Goal: Transaction & Acquisition: Purchase product/service

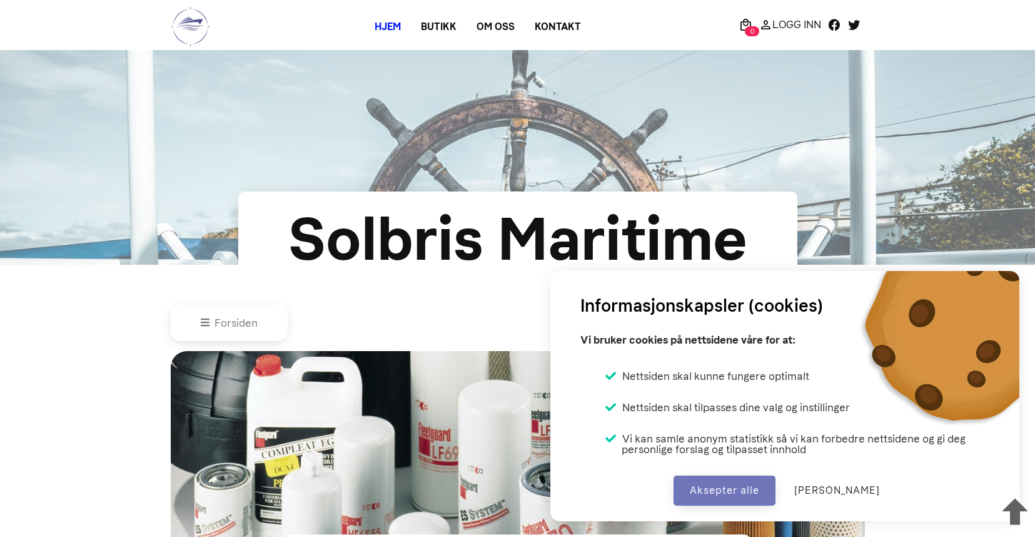
scroll to position [595, 0]
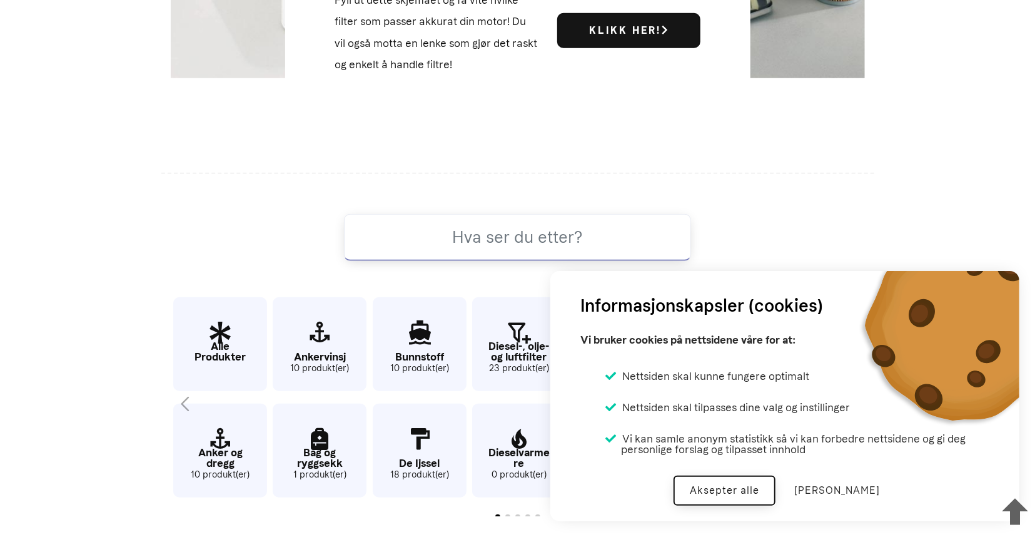
click at [749, 482] on button "Aksepter alle" at bounding box center [725, 490] width 102 height 30
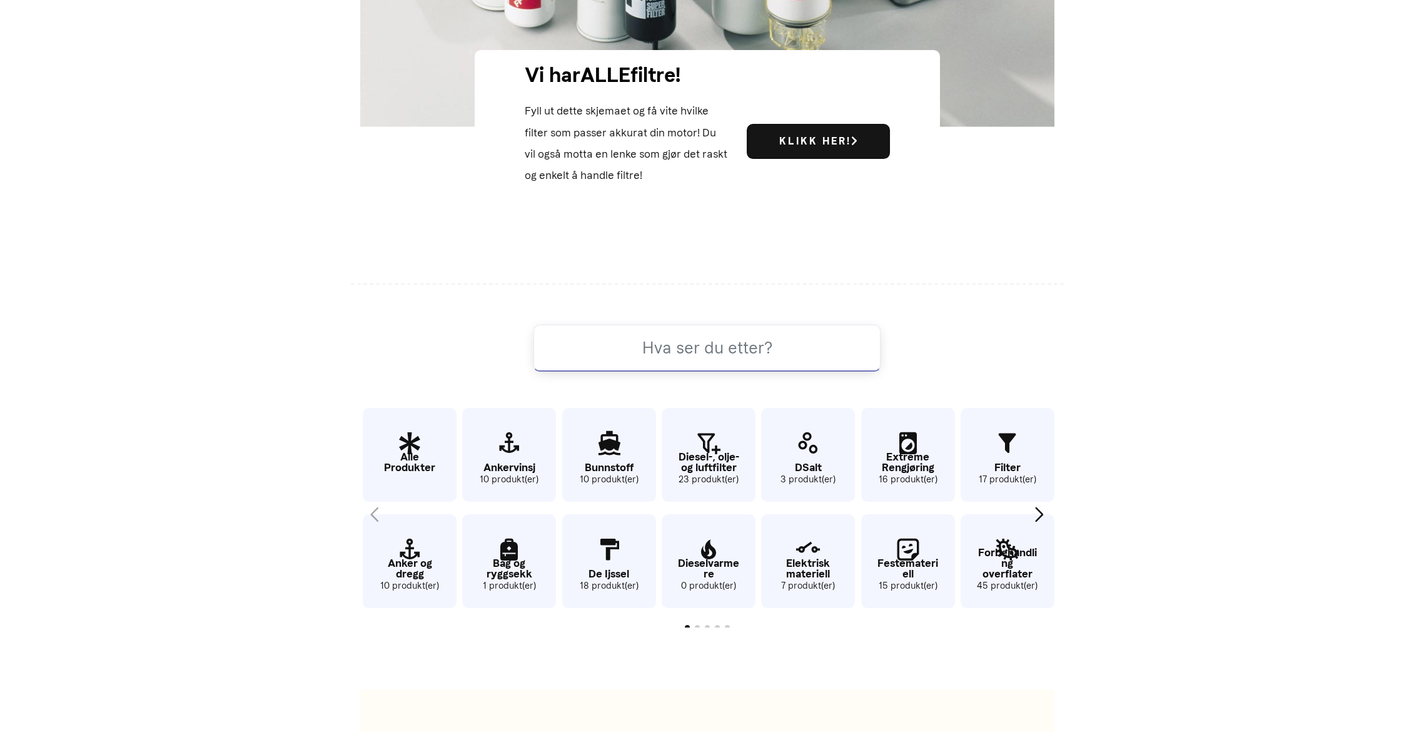
scroll to position [731, 0]
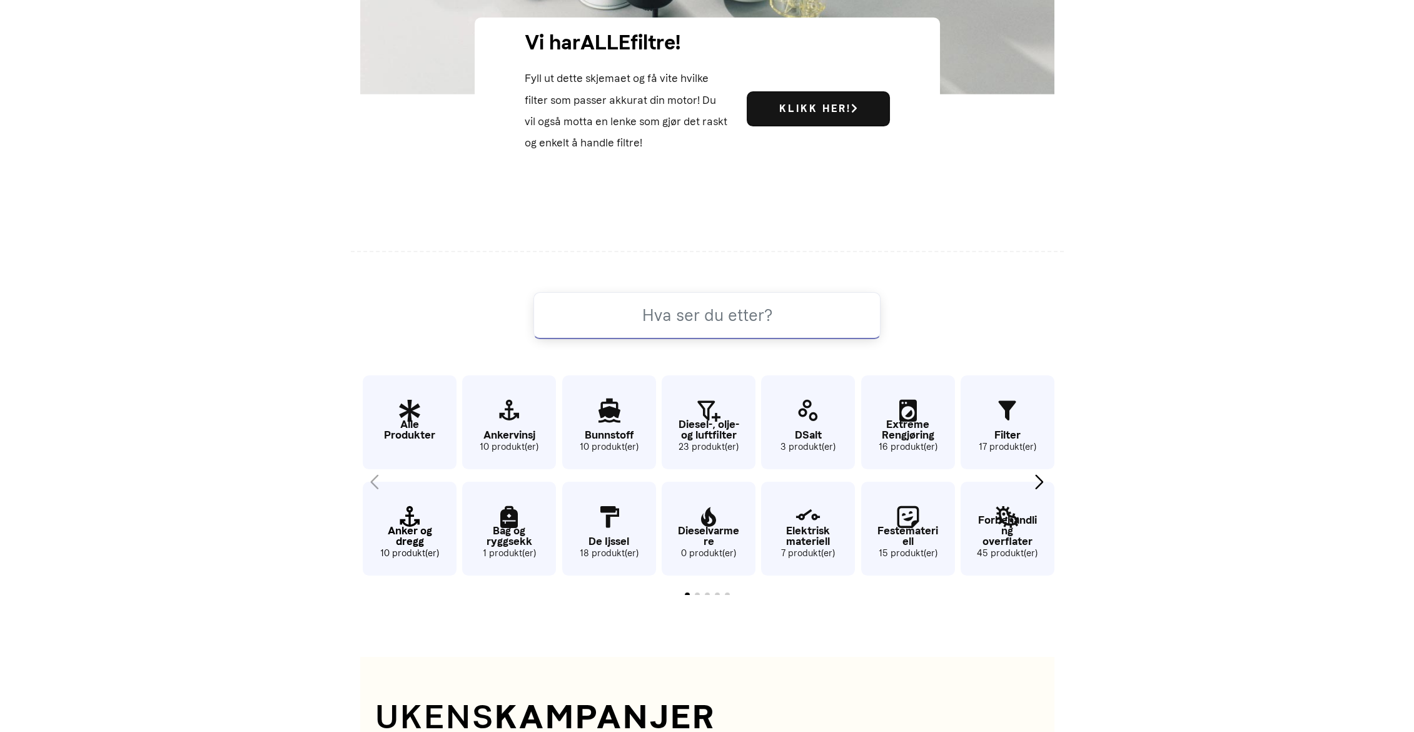
click at [393, 536] on p "Anker og dregg" at bounding box center [410, 535] width 94 height 21
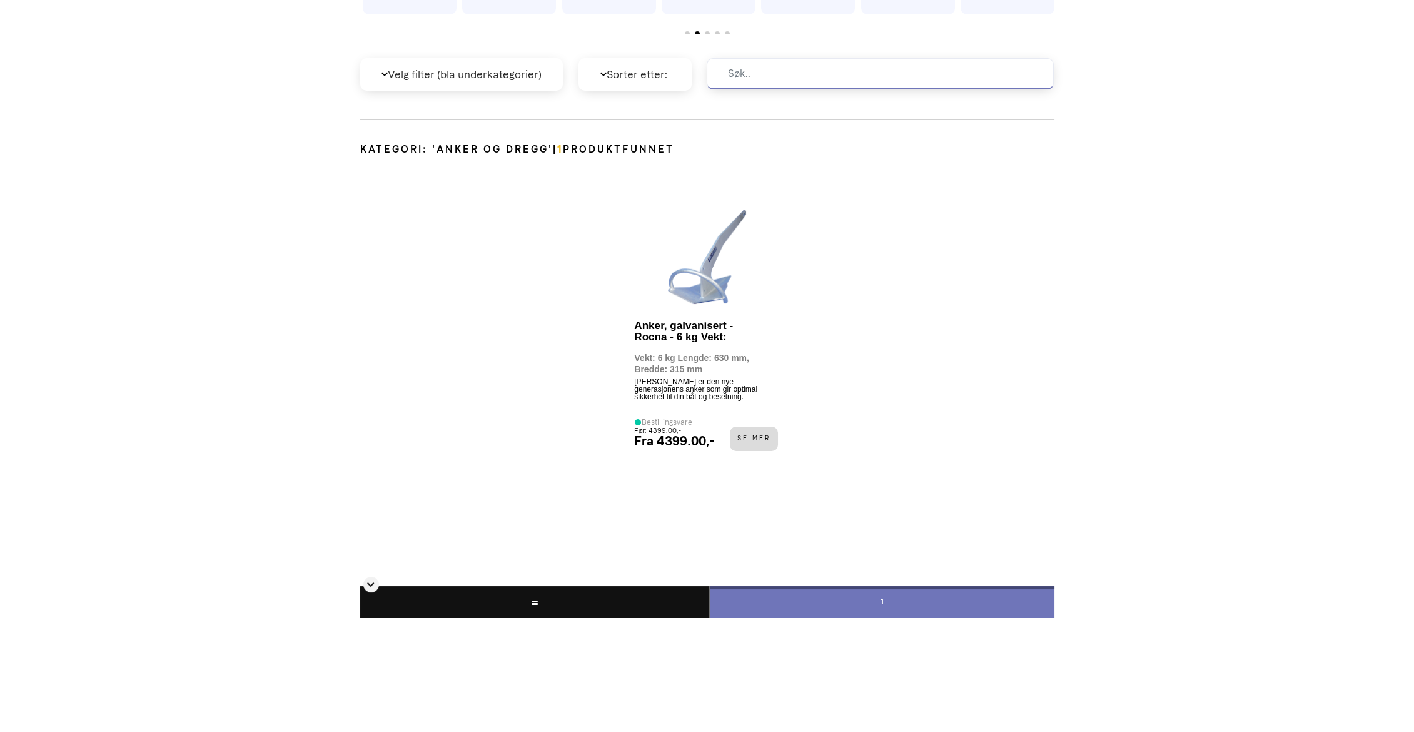
scroll to position [682, 0]
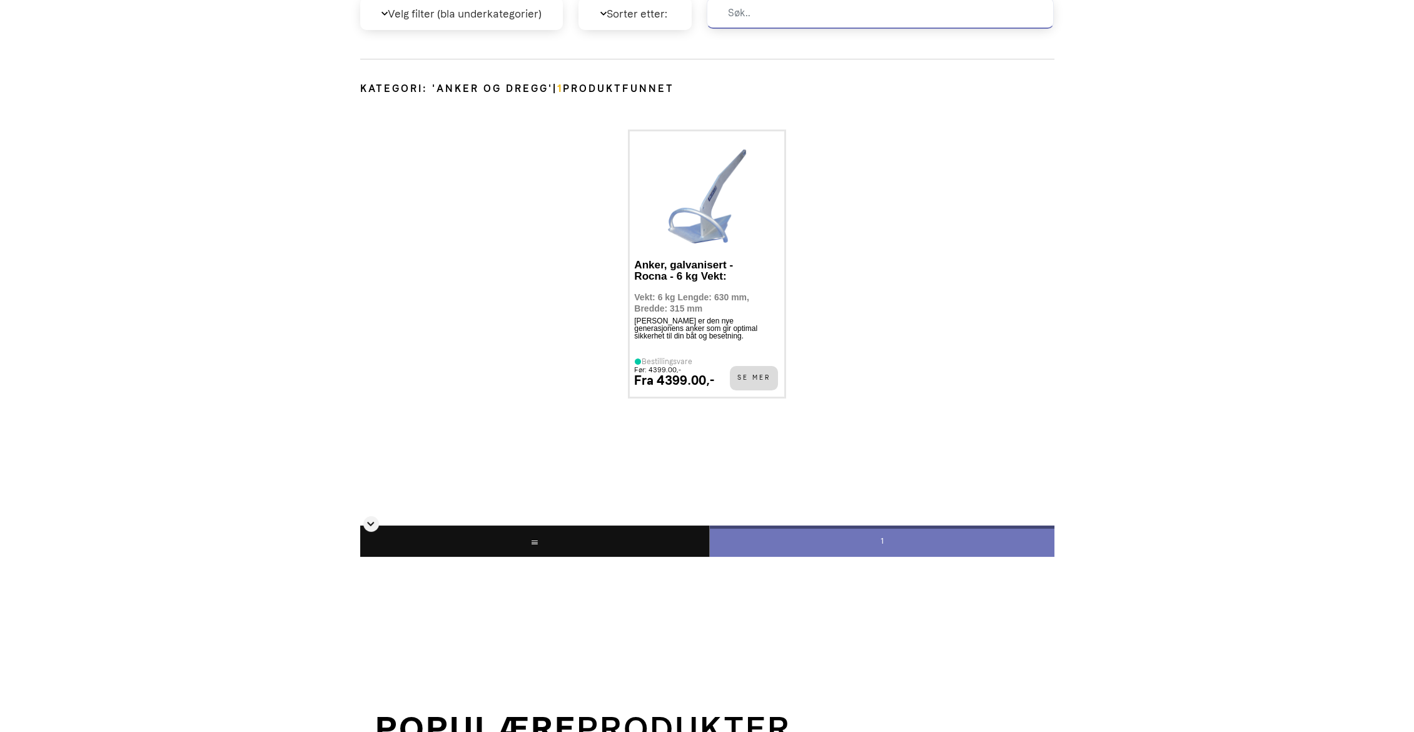
click at [778, 392] on div "Anker, galvanisert - Rocna - 6 kg Vekt: Vekt: 6 kg Lengde: 630 mm, Bredde: 315 …" at bounding box center [707, 322] width 146 height 139
click at [766, 390] on span "Se mer" at bounding box center [754, 378] width 48 height 24
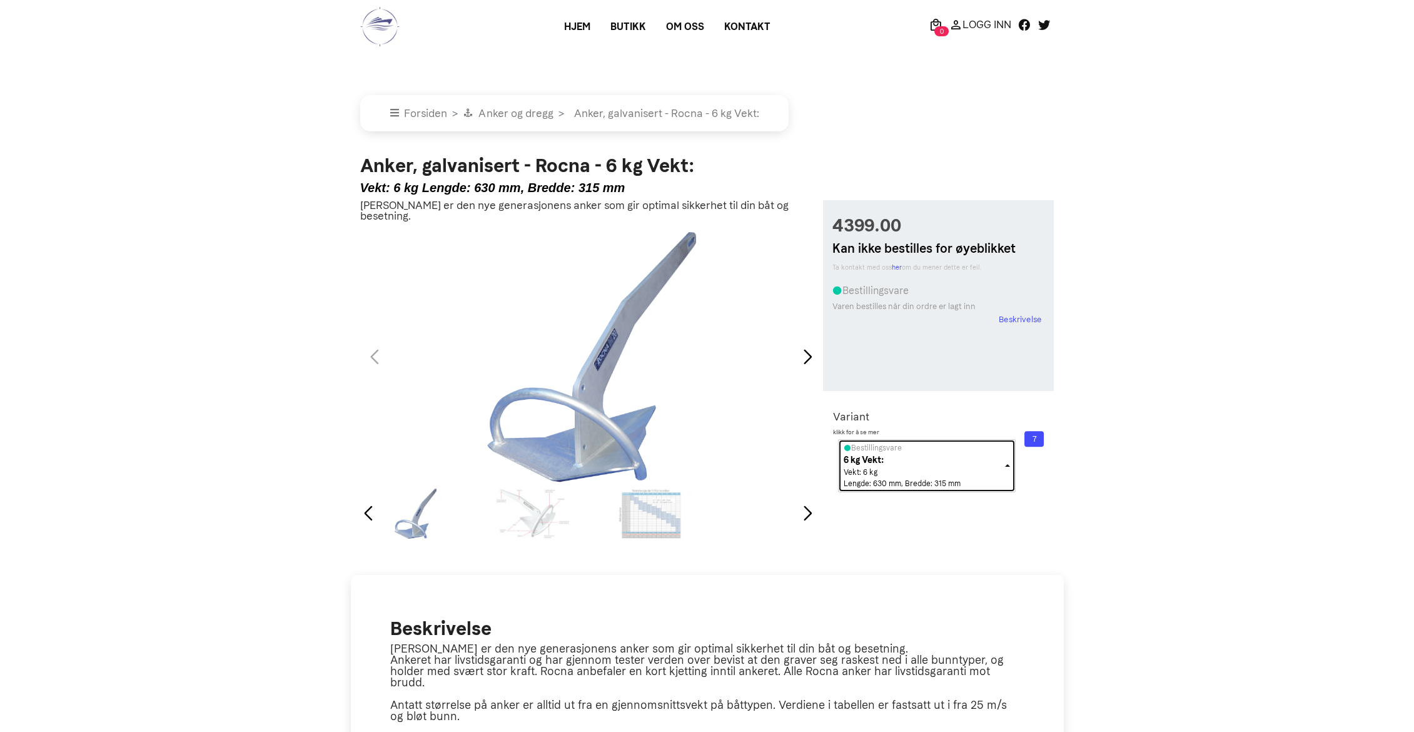
click at [1000, 489] on div "Bestillingsvare 6 kg Vekt: Vekt: 6 kg Lengde: 630 mm, Bredde: 315 mm" at bounding box center [923, 465] width 159 height 47
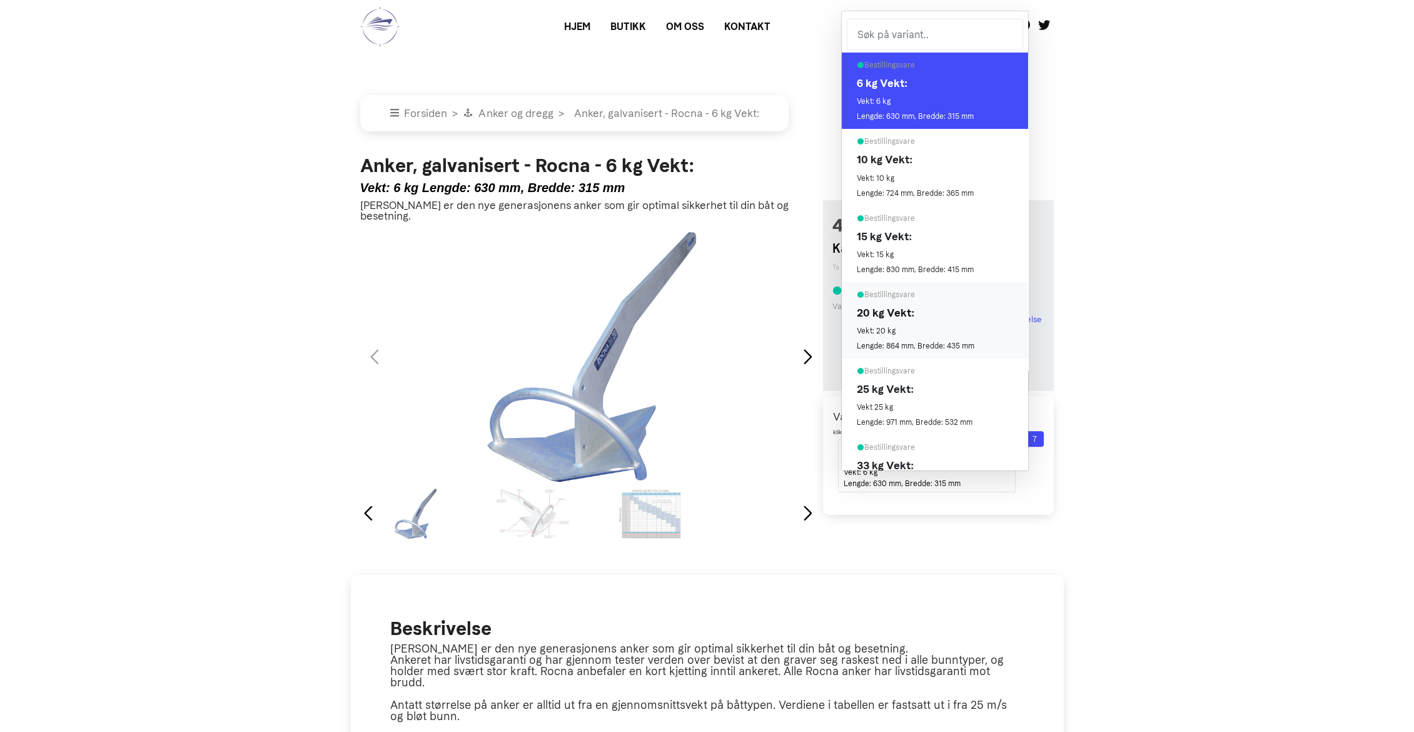
click at [944, 346] on span "Bestillingsvare 20 kg Vekt: Vekt: 20 kg Lengde: 864 mm, Bredde: 435 mm" at bounding box center [916, 320] width 118 height 66
select select "anker-galvanisert-rocna-20-kg"
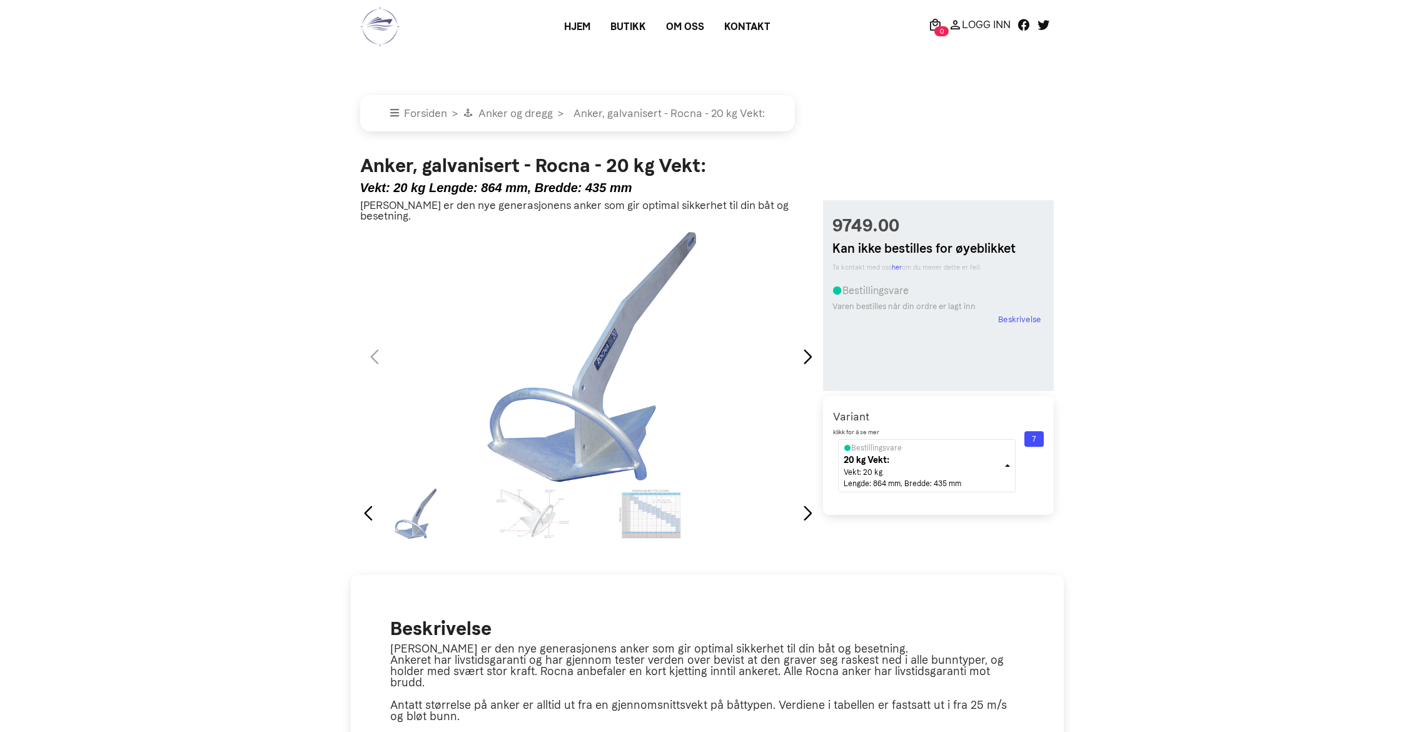
select select "anker-galvanisert-rocna-20-kg"
click at [1226, 374] on main "× Forsiden Anker og dregg Anker, galvanisert - Rocna - 20 kg Vekt: Anker, galva…" at bounding box center [707, 408] width 1414 height 717
